Goal: Task Accomplishment & Management: Manage account settings

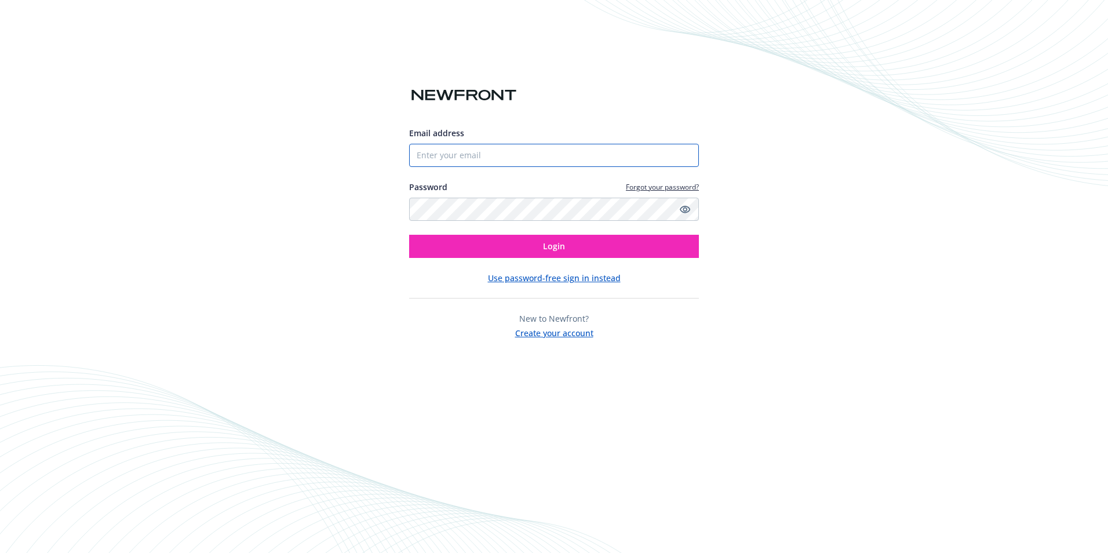
click at [453, 150] on input "Email address" at bounding box center [554, 155] width 290 height 23
type input "[EMAIL_ADDRESS][DOMAIN_NAME]"
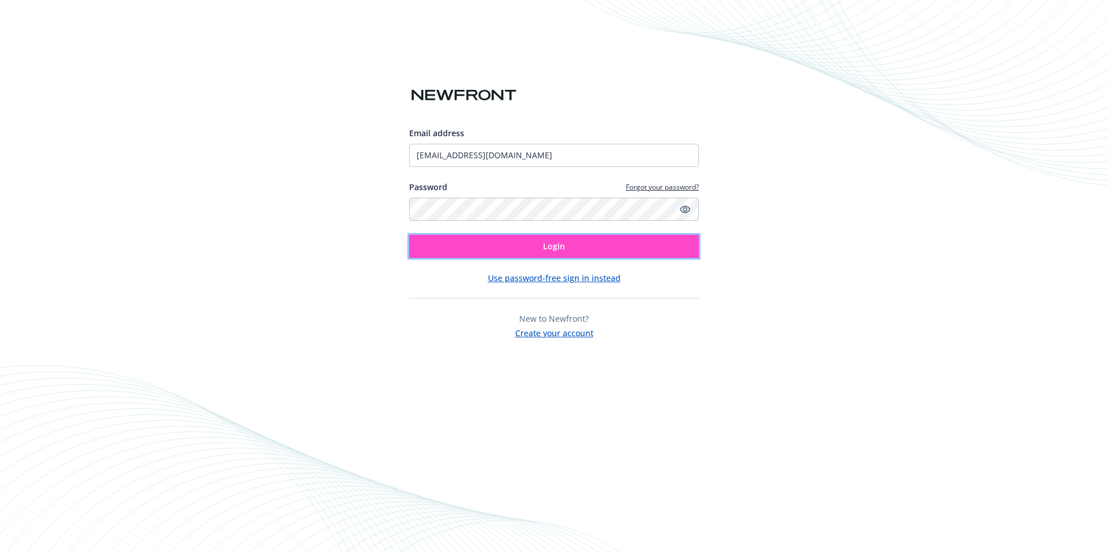
click at [517, 249] on button "Login" at bounding box center [554, 246] width 290 height 23
